Goal: Task Accomplishment & Management: Use online tool/utility

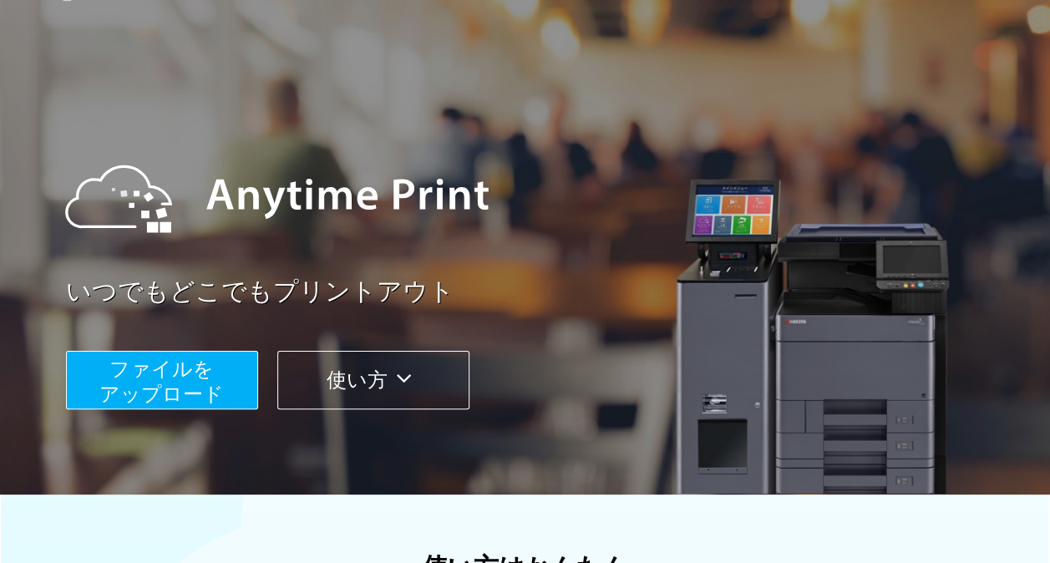
scroll to position [84, 0]
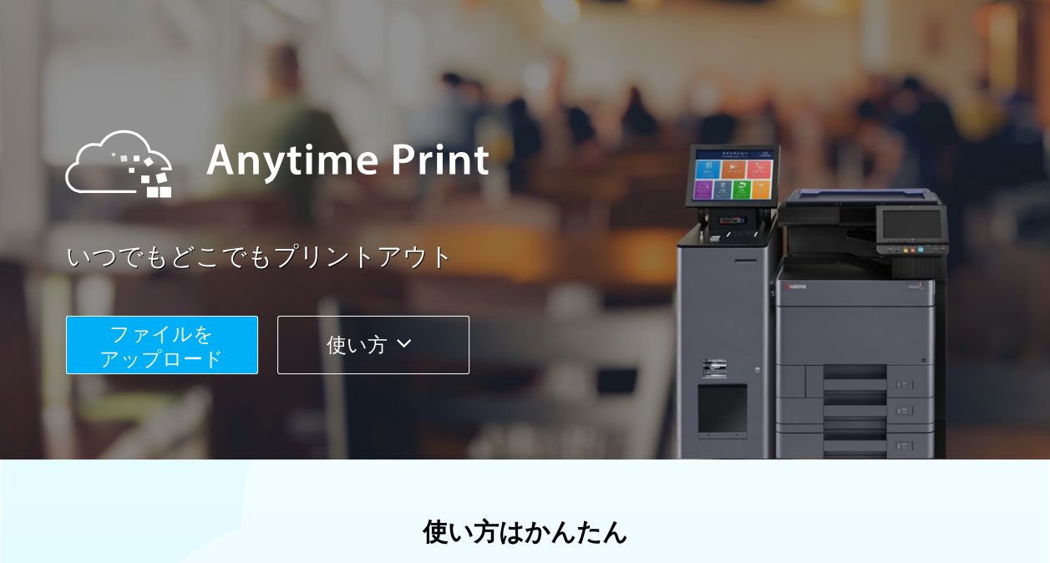
click at [216, 347] on span "ファイルを ​​アップロード" at bounding box center [161, 347] width 125 height 48
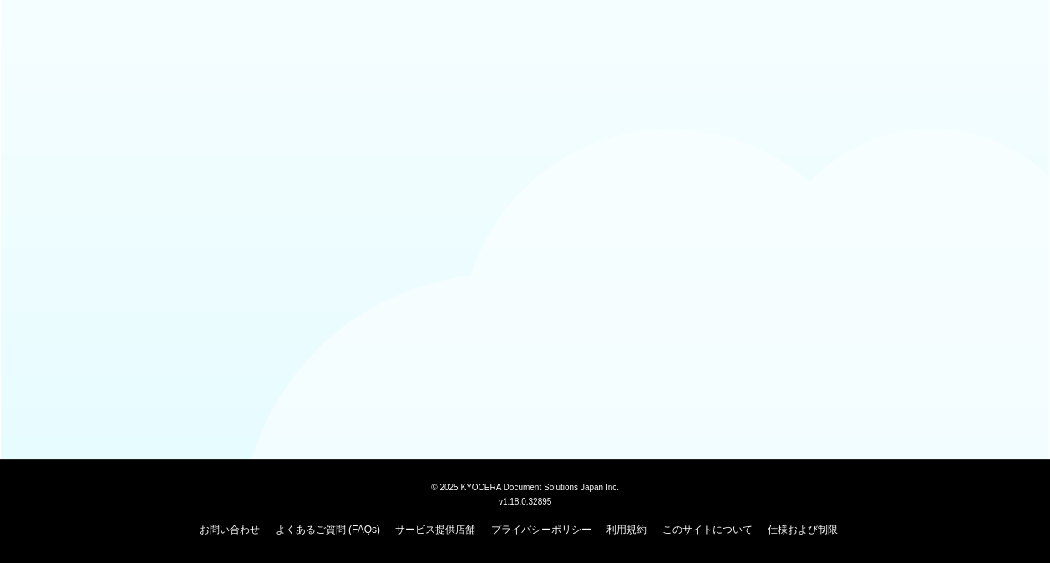
scroll to position [84, 0]
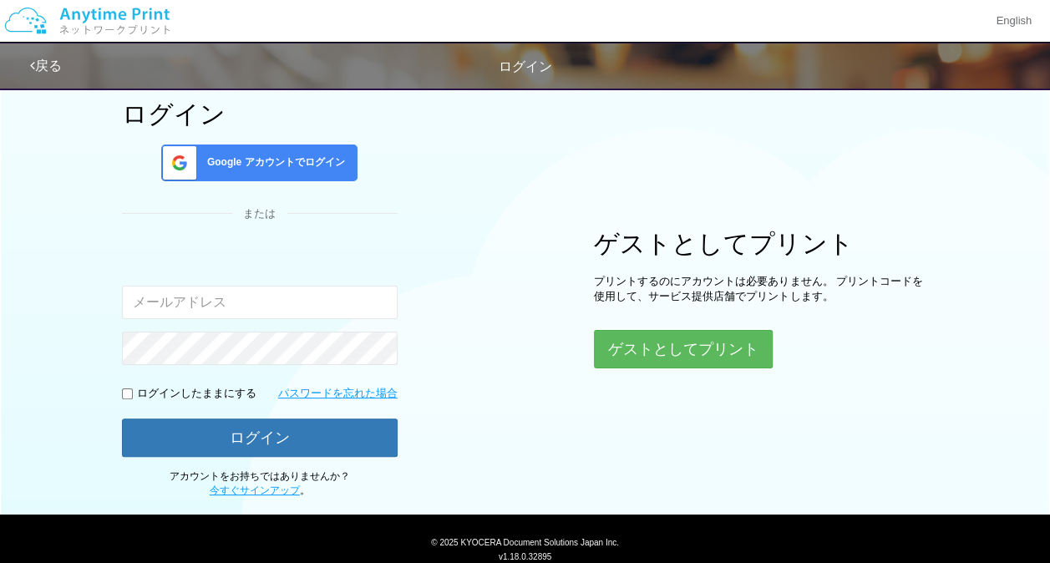
click at [328, 296] on input "email" at bounding box center [260, 302] width 276 height 33
type input "[EMAIL_ADDRESS][DOMAIN_NAME]"
click at [122, 393] on input "checkbox" at bounding box center [127, 394] width 11 height 11
checkbox input "true"
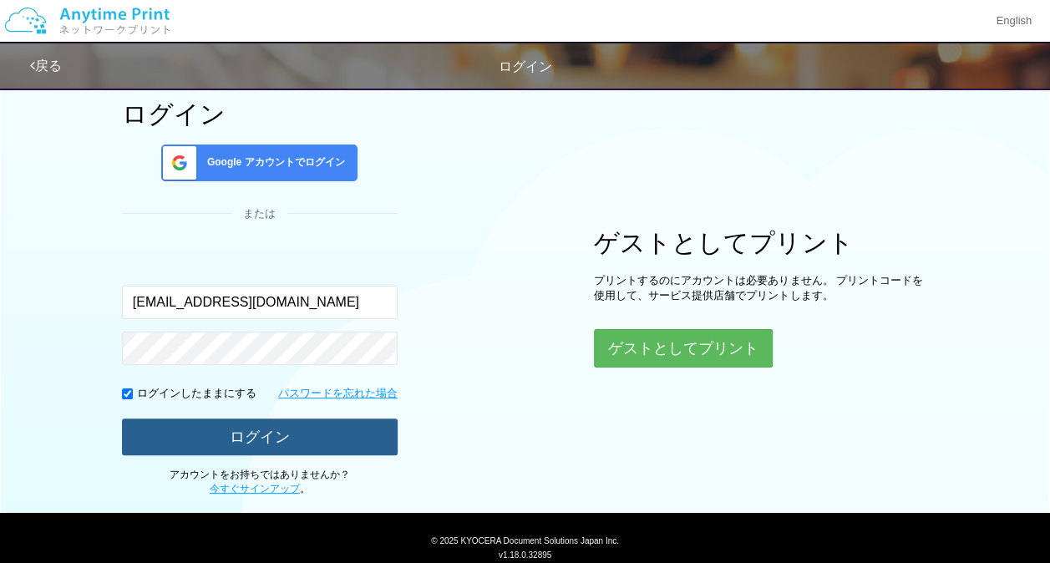
click at [145, 422] on button "ログイン" at bounding box center [260, 437] width 276 height 37
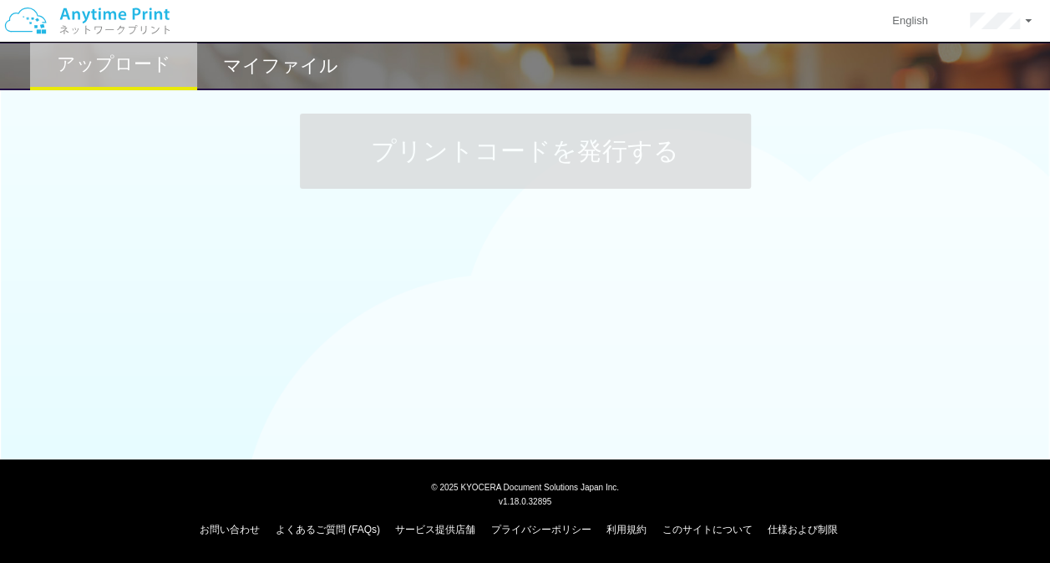
scroll to position [84, 0]
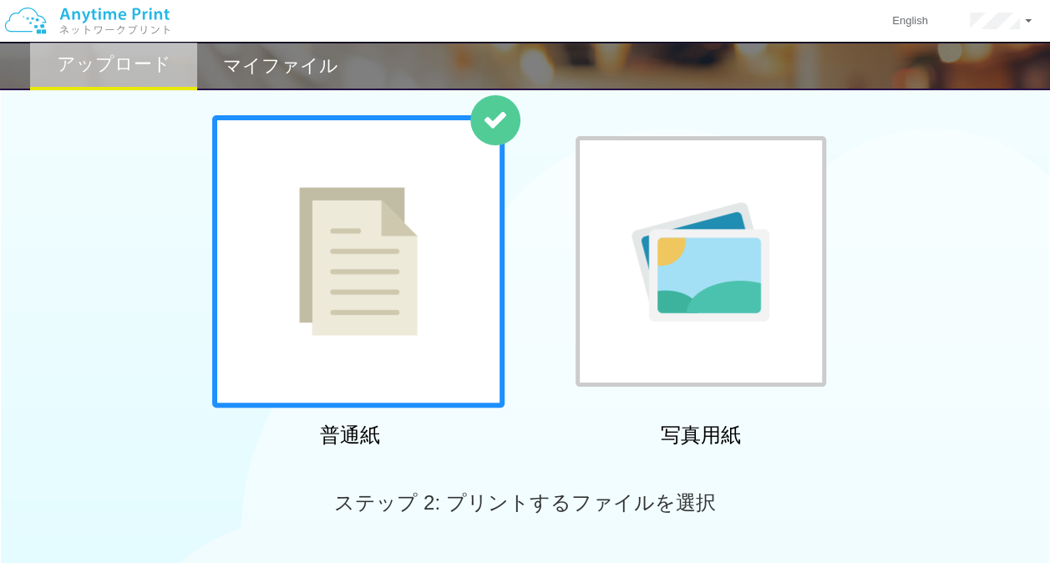
click at [414, 286] on div at bounding box center [358, 261] width 292 height 292
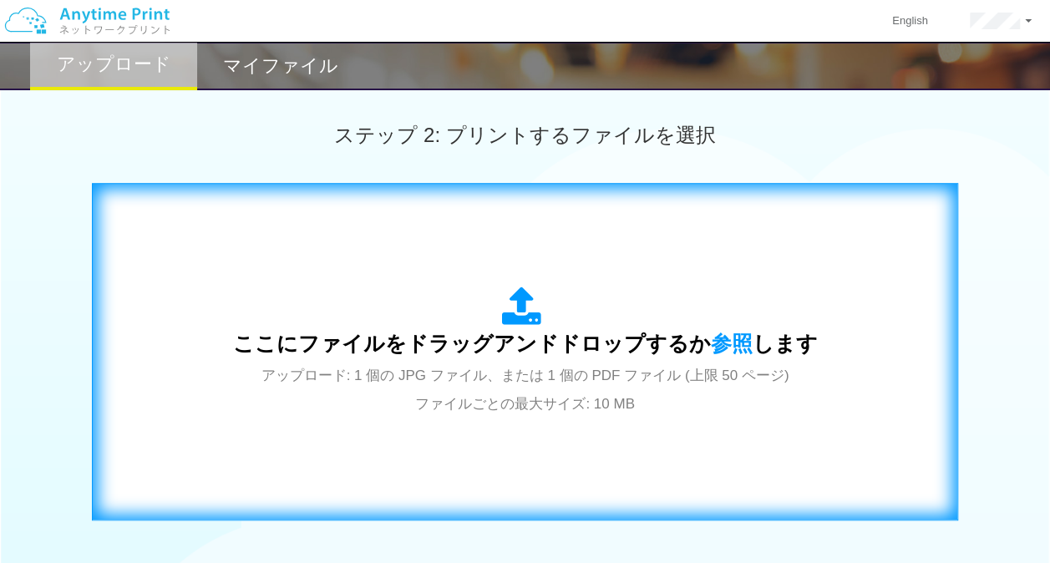
scroll to position [533, 0]
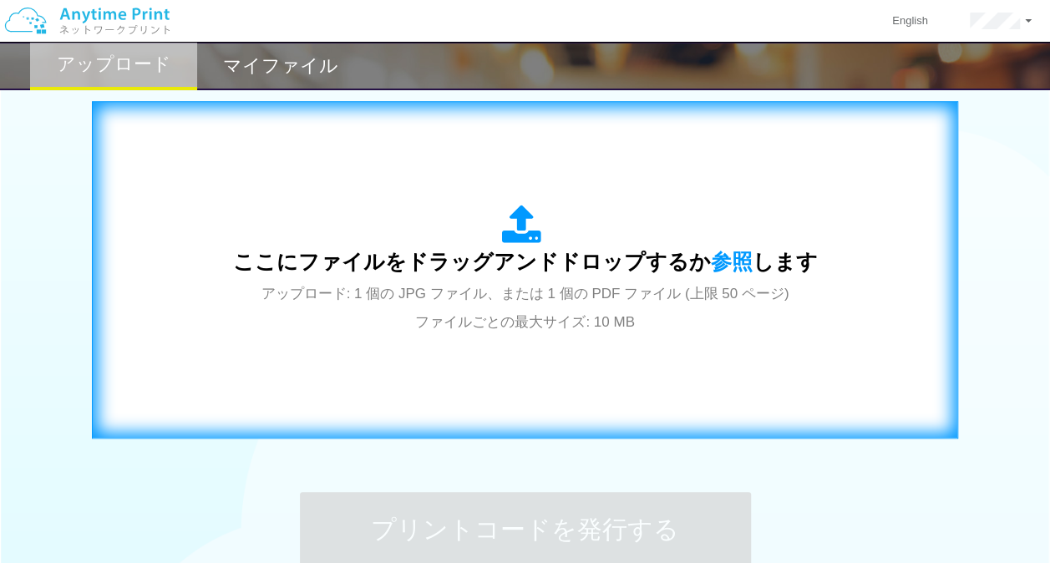
click at [463, 280] on div "ここにファイルをドラッグアンドドロップするか 参照 します アップロード: 1 個の JPG ファイル、または 1 個の PDF ファイル (上限 50 ペー…" at bounding box center [525, 270] width 585 height 130
